Goal: Information Seeking & Learning: Learn about a topic

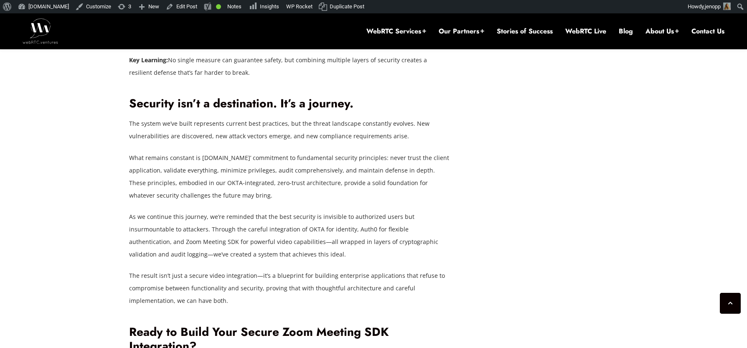
scroll to position [5815, 0]
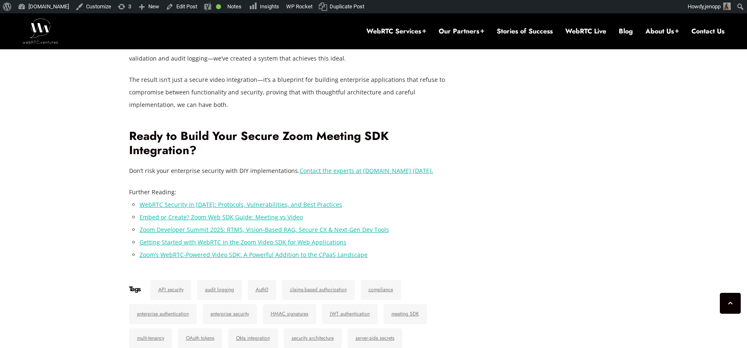
drag, startPoint x: 130, startPoint y: 66, endPoint x: 357, endPoint y: 62, distance: 227.0
copy h2 "Security isn’t a destination. It’s a journey."
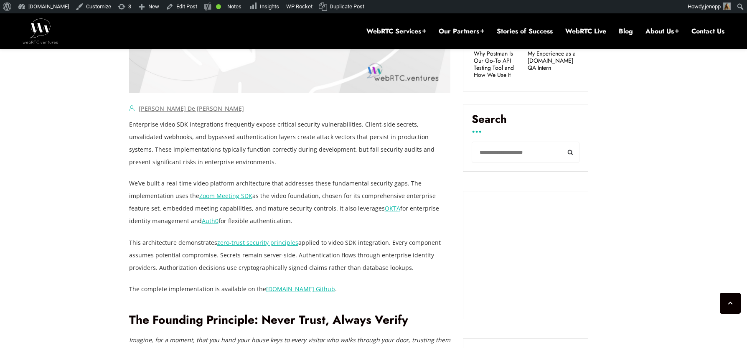
scroll to position [574, 0]
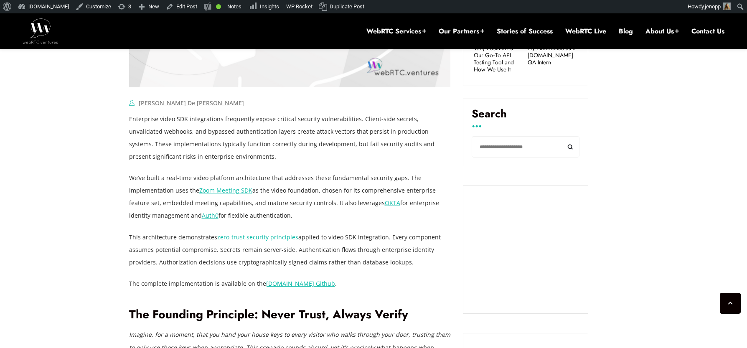
drag, startPoint x: 130, startPoint y: 120, endPoint x: 331, endPoint y: 216, distance: 223.0
copy div "Enterprise video SDK integrations frequently expose critical security vulnerabi…"
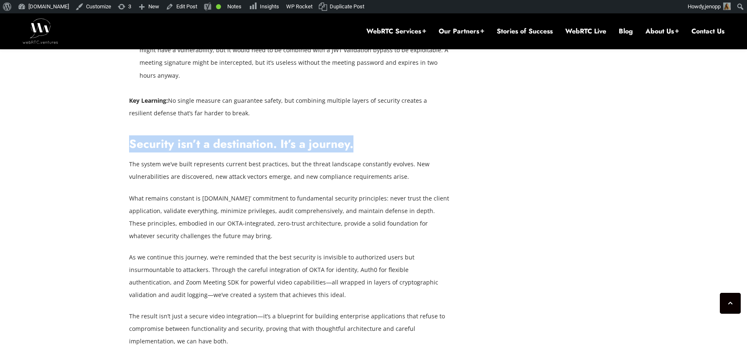
scroll to position [5775, 0]
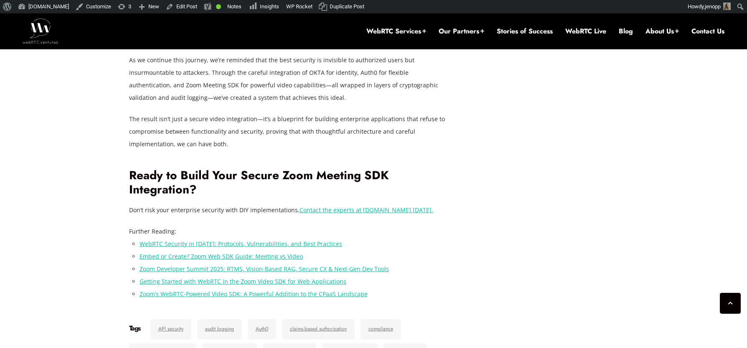
drag, startPoint x: 201, startPoint y: 161, endPoint x: 384, endPoint y: 163, distance: 183.1
click at [384, 45] on p "What remains constant is [DOMAIN_NAME]’ commitment to fundamental security prin…" at bounding box center [290, 20] width 322 height 50
copy p "[DOMAIN_NAME]’ commitment to fundamental security principles:"
click at [252, 104] on p "As we continue this journey, we’re reminded that the best security is invisible…" at bounding box center [290, 79] width 322 height 50
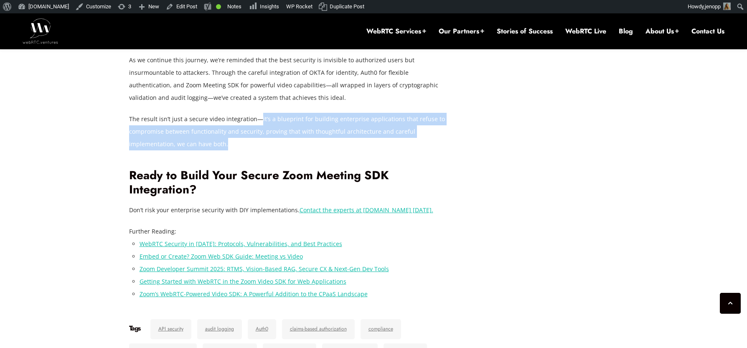
drag, startPoint x: 257, startPoint y: 279, endPoint x: 262, endPoint y: 301, distance: 21.7
click at [262, 150] on p "The result isn’t just a secure video integration—it’s a blueprint for building …" at bounding box center [290, 132] width 322 height 38
copy p "it’s a blueprint for building enterprise applications that refuse to compromise…"
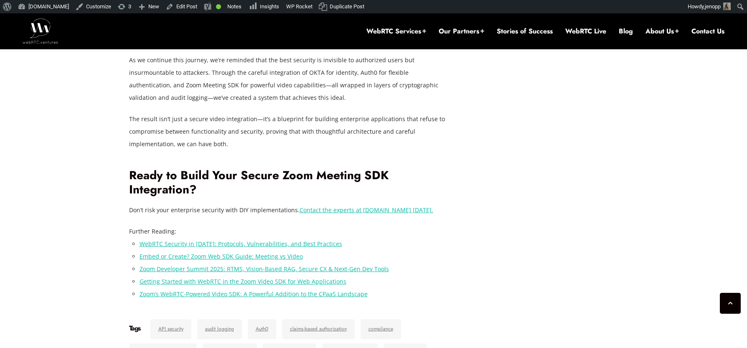
click at [312, 104] on p "As we continue this journey, we’re reminded that the best security is invisible…" at bounding box center [290, 79] width 322 height 50
click at [304, 104] on p "As we continue this journey, we’re reminded that the best security is invisible…" at bounding box center [290, 79] width 322 height 50
drag, startPoint x: 367, startPoint y: 290, endPoint x: 259, endPoint y: 291, distance: 108.3
click at [259, 150] on p "The result isn’t just a secure video integration—it’s a blueprint for building …" at bounding box center [290, 132] width 322 height 38
copy p "that refuse to compromise between functionality and security"
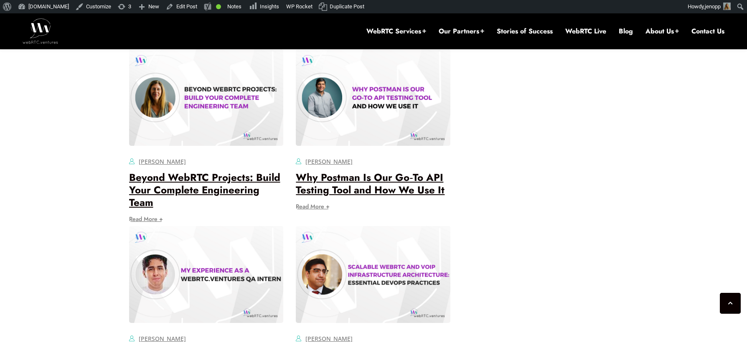
scroll to position [6185, 0]
